Goal: Check status: Check status

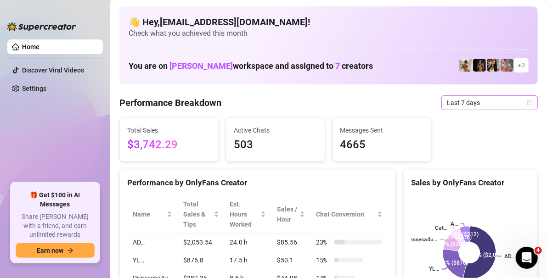
click at [522, 107] on span "Last 7 days" at bounding box center [489, 103] width 85 height 14
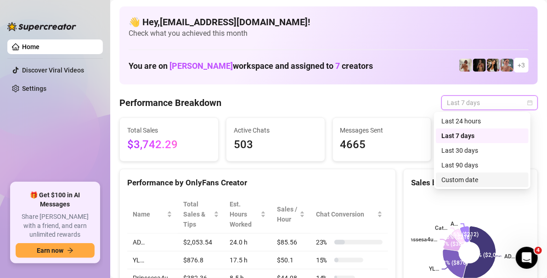
click at [472, 179] on div "Custom date" at bounding box center [482, 180] width 82 height 10
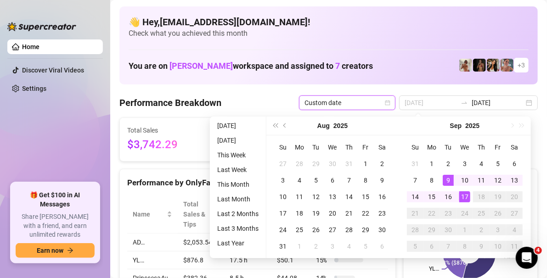
type input "[DATE]"
click at [462, 194] on div "17" at bounding box center [464, 196] width 11 height 11
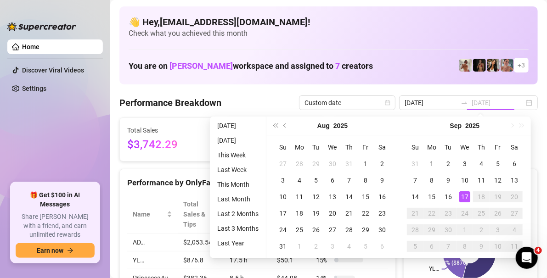
click at [462, 194] on div "17" at bounding box center [464, 196] width 11 height 11
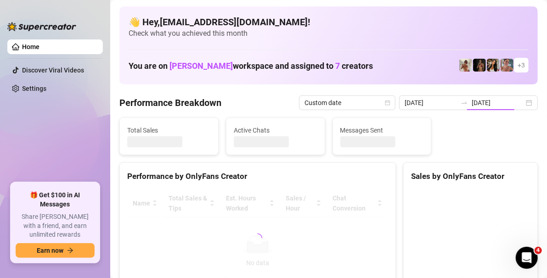
type input "[DATE]"
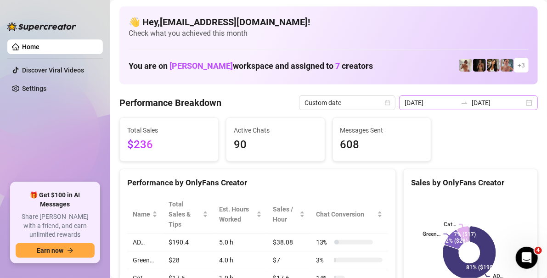
click at [520, 104] on div "[DATE] [DATE]" at bounding box center [468, 102] width 139 height 15
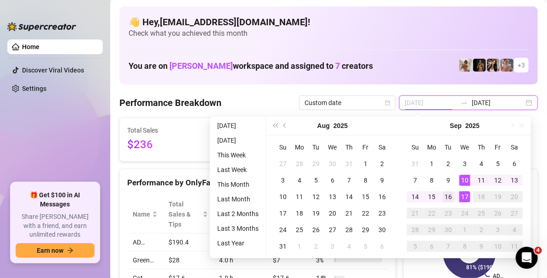
type input "[DATE]"
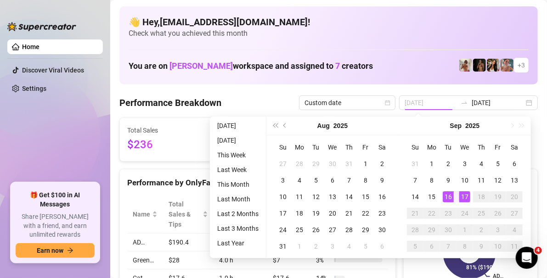
click at [445, 196] on div "16" at bounding box center [448, 196] width 11 height 11
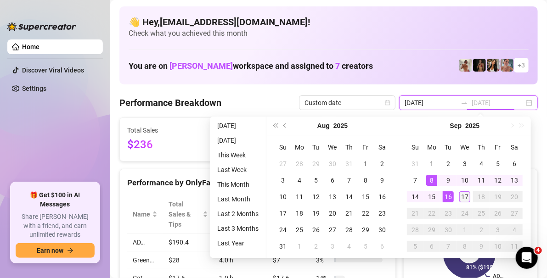
type input "[DATE]"
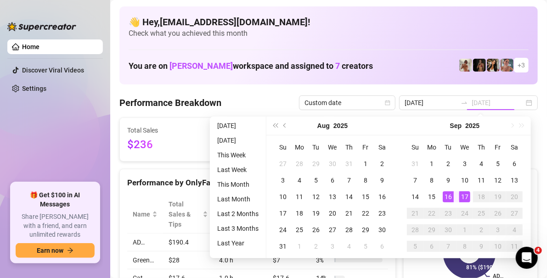
click at [464, 199] on div "17" at bounding box center [464, 196] width 11 height 11
type input "[DATE]"
